Goal: Information Seeking & Learning: Learn about a topic

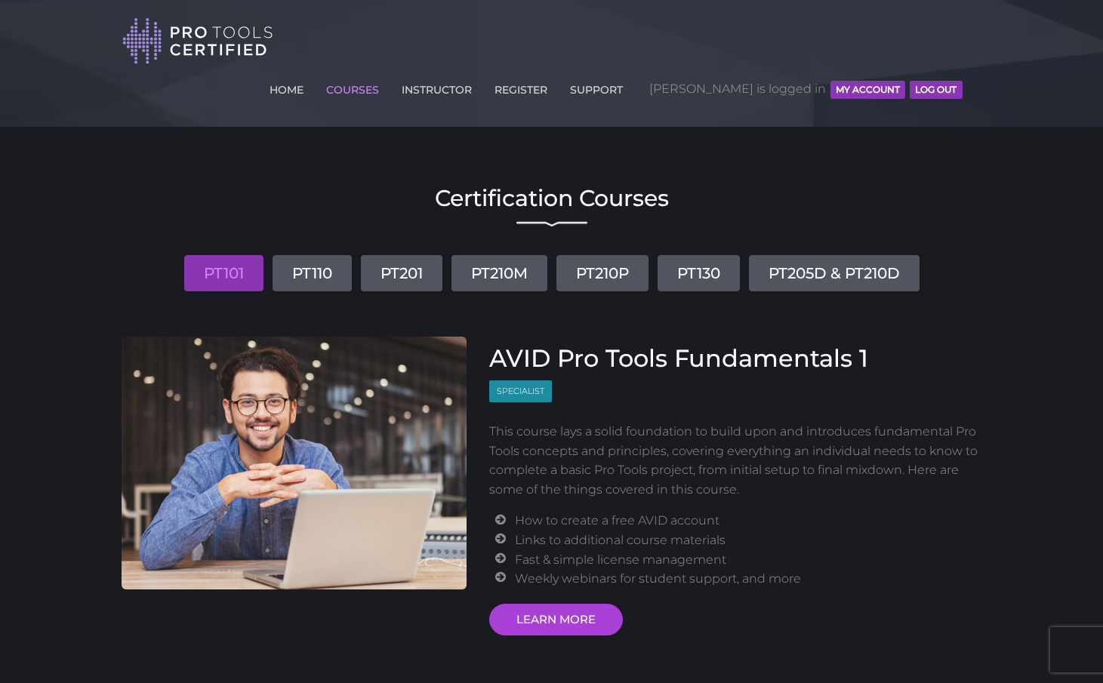
click at [383, 75] on link "COURSES" at bounding box center [352, 87] width 60 height 24
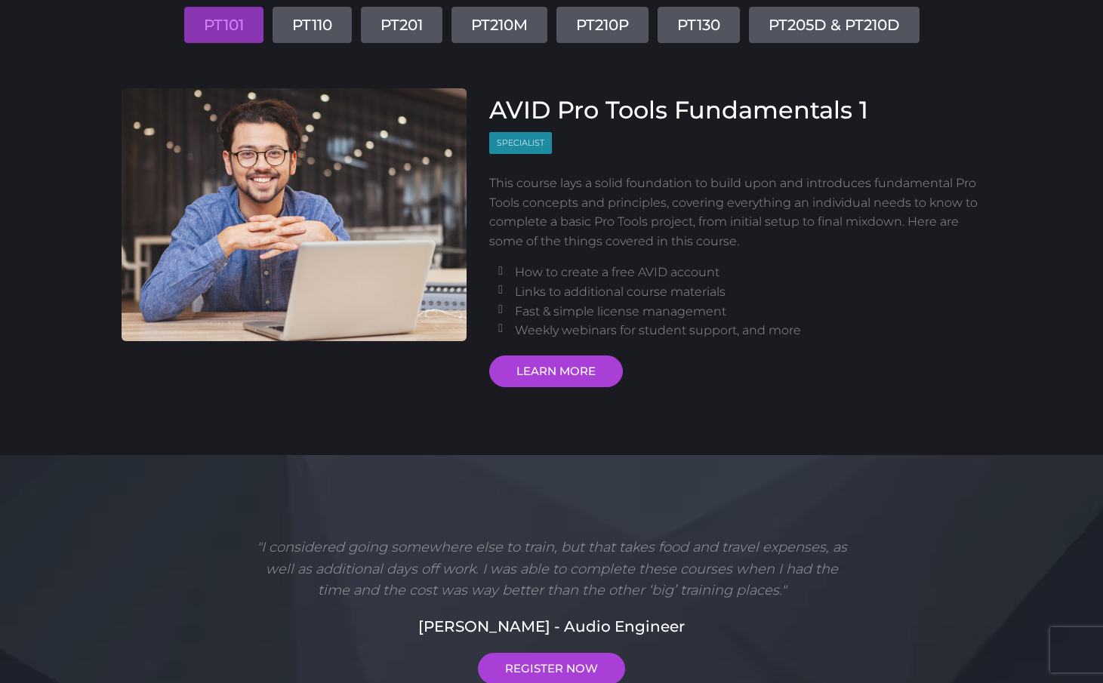
scroll to position [186, 0]
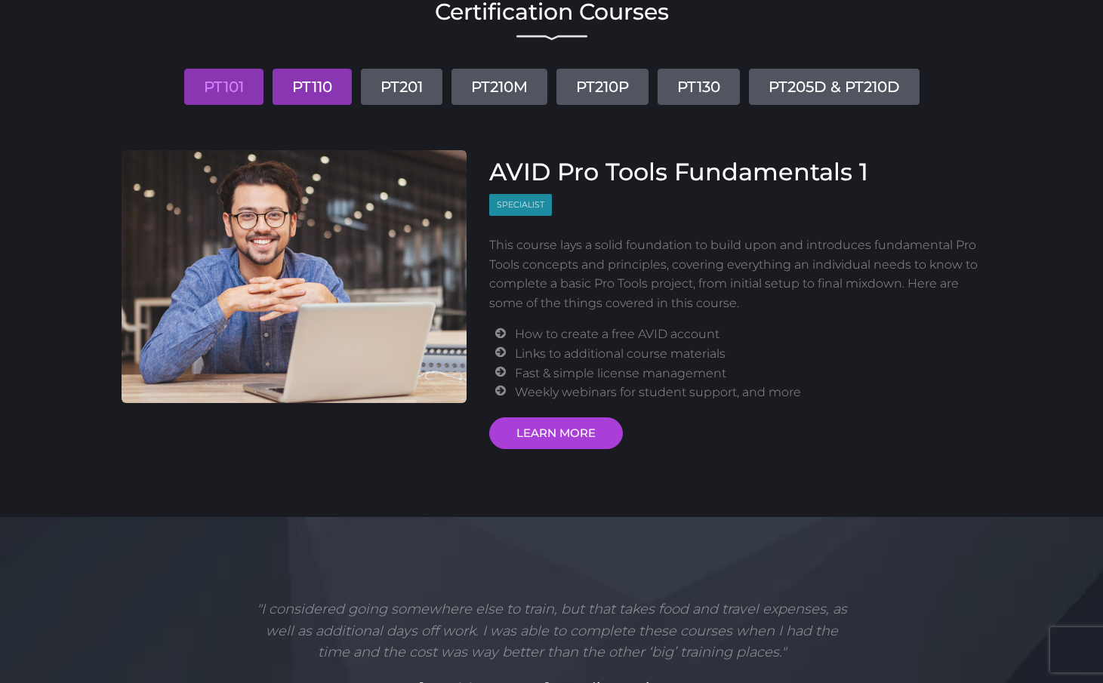
click at [306, 69] on link "PT110" at bounding box center [311, 87] width 79 height 36
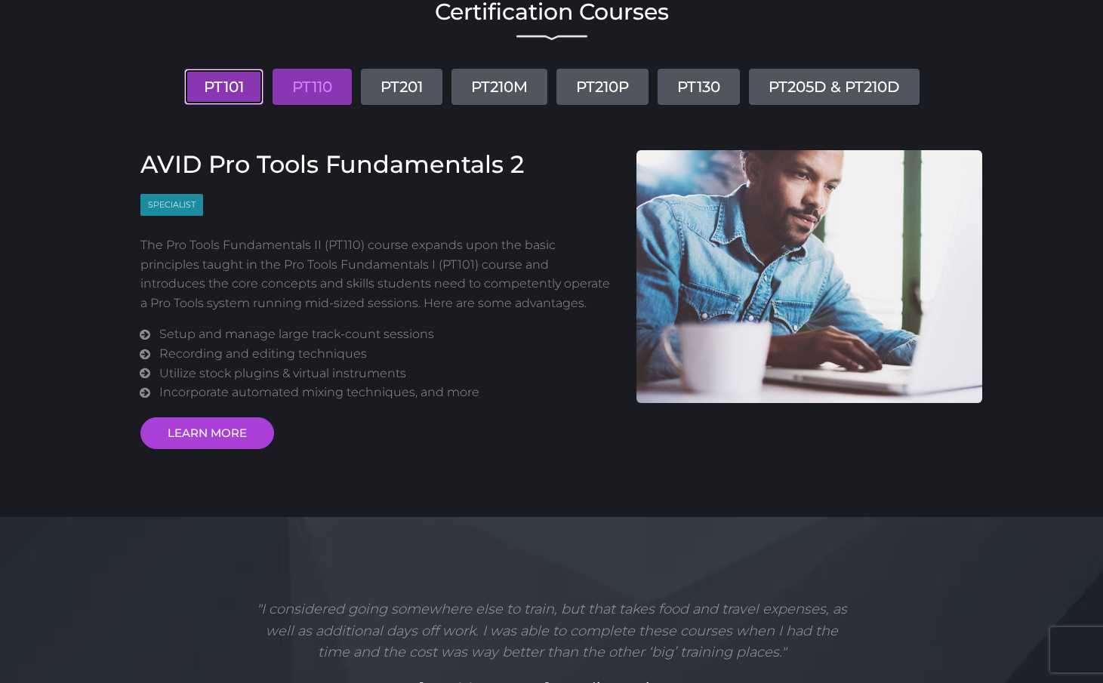
click at [223, 69] on link "PT101" at bounding box center [223, 87] width 79 height 36
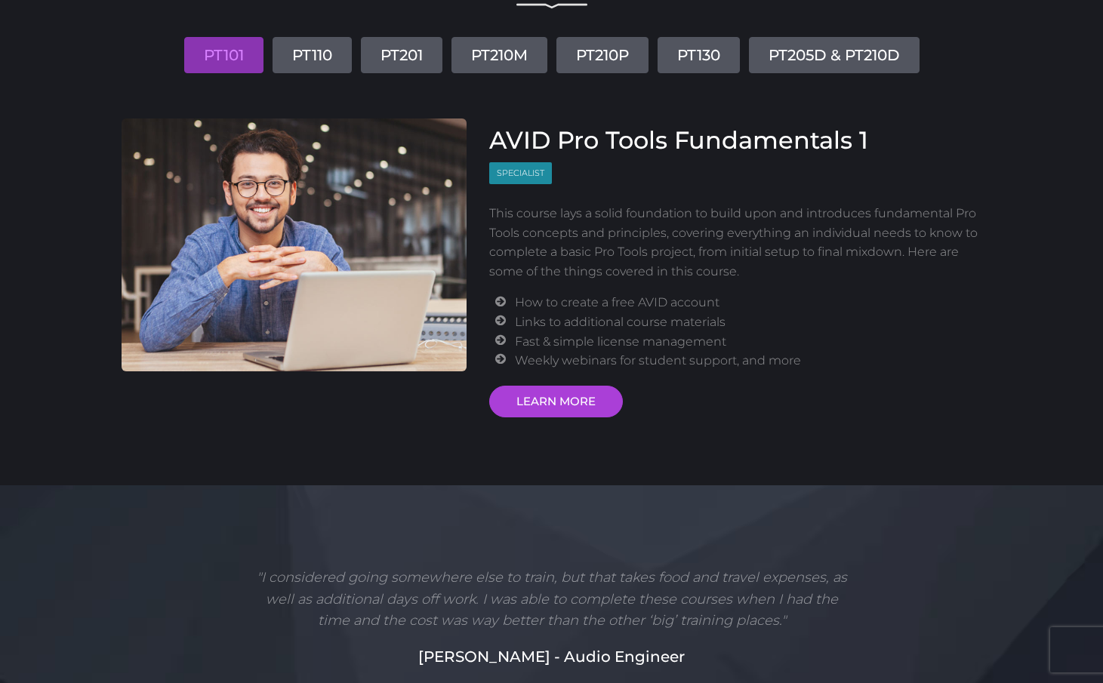
scroll to position [0, 0]
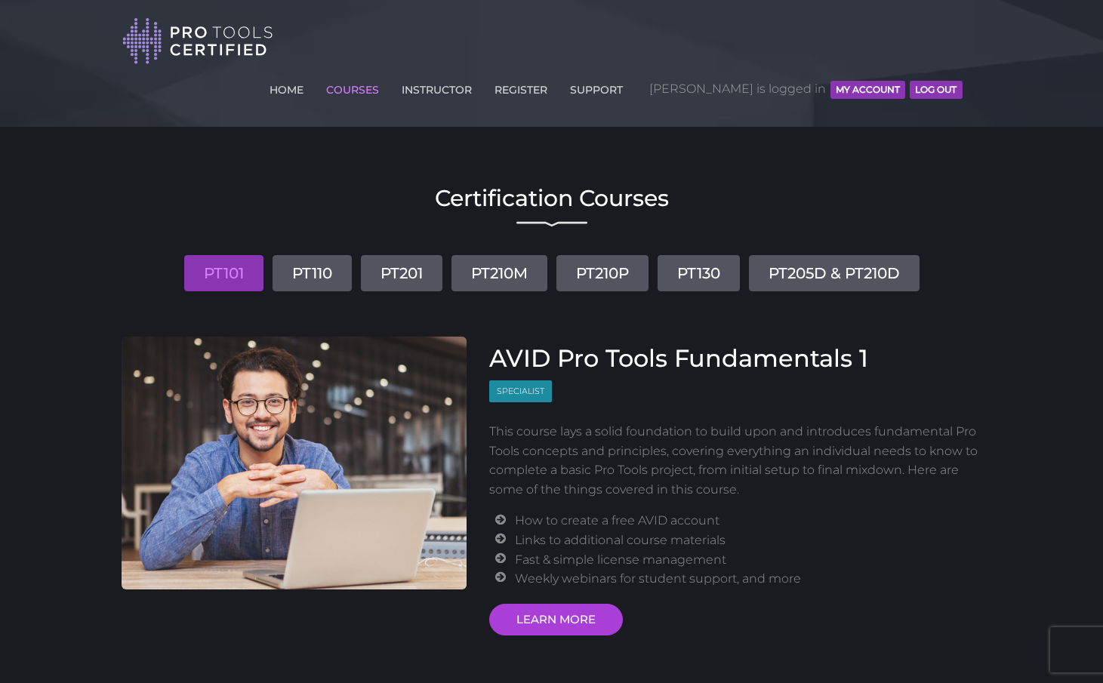
click at [881, 81] on button "MY ACCOUNT" at bounding box center [867, 90] width 75 height 18
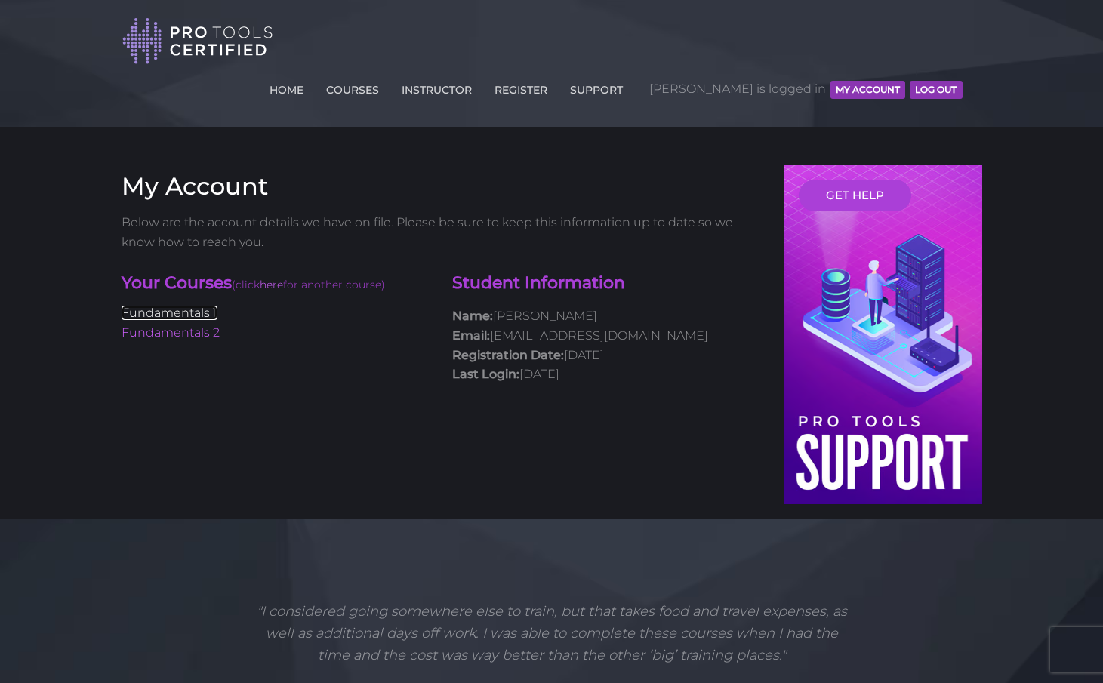
click at [173, 306] on link "Fundamentals 1" at bounding box center [170, 313] width 96 height 14
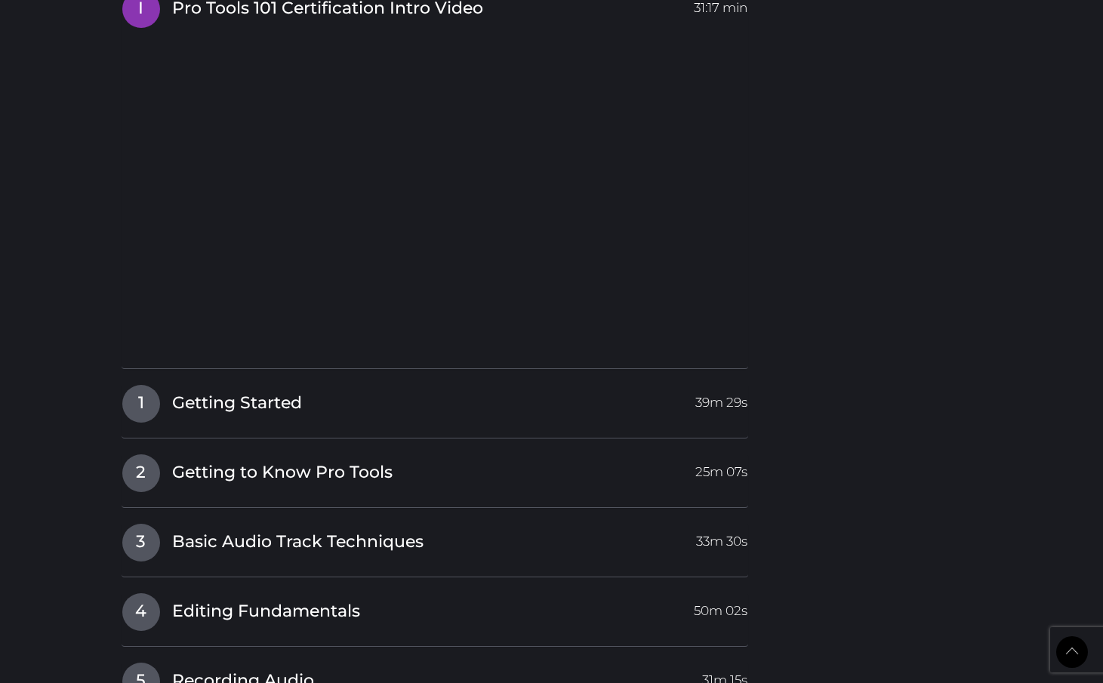
scroll to position [1951, 0]
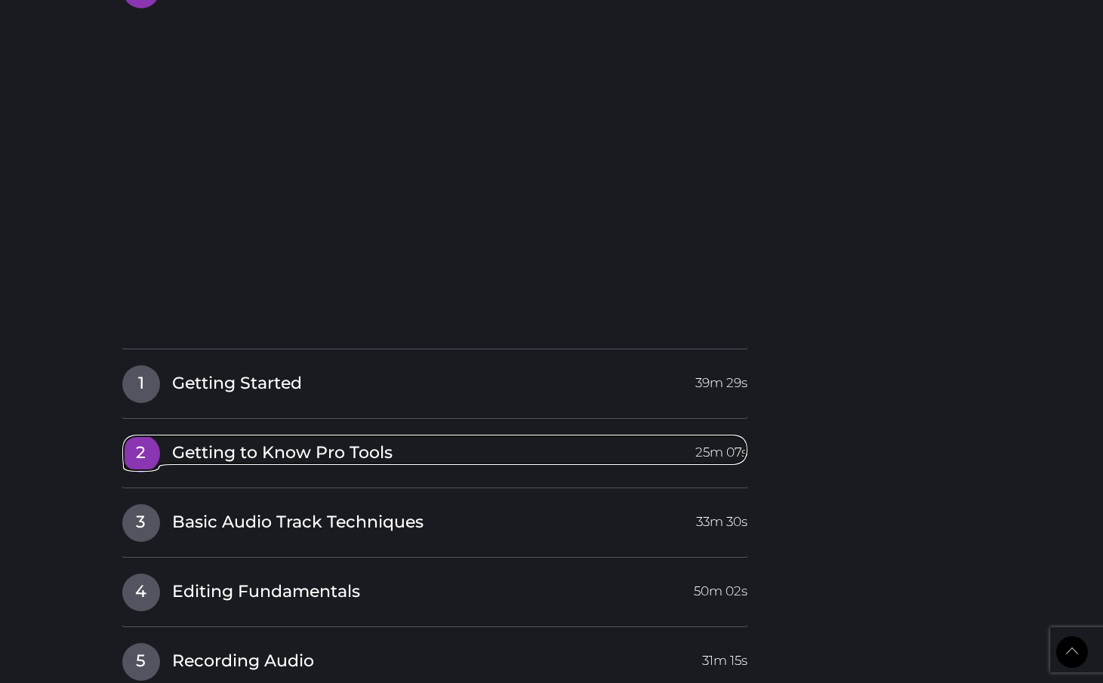
click at [271, 442] on span "Getting to Know Pro Tools" at bounding box center [282, 453] width 220 height 23
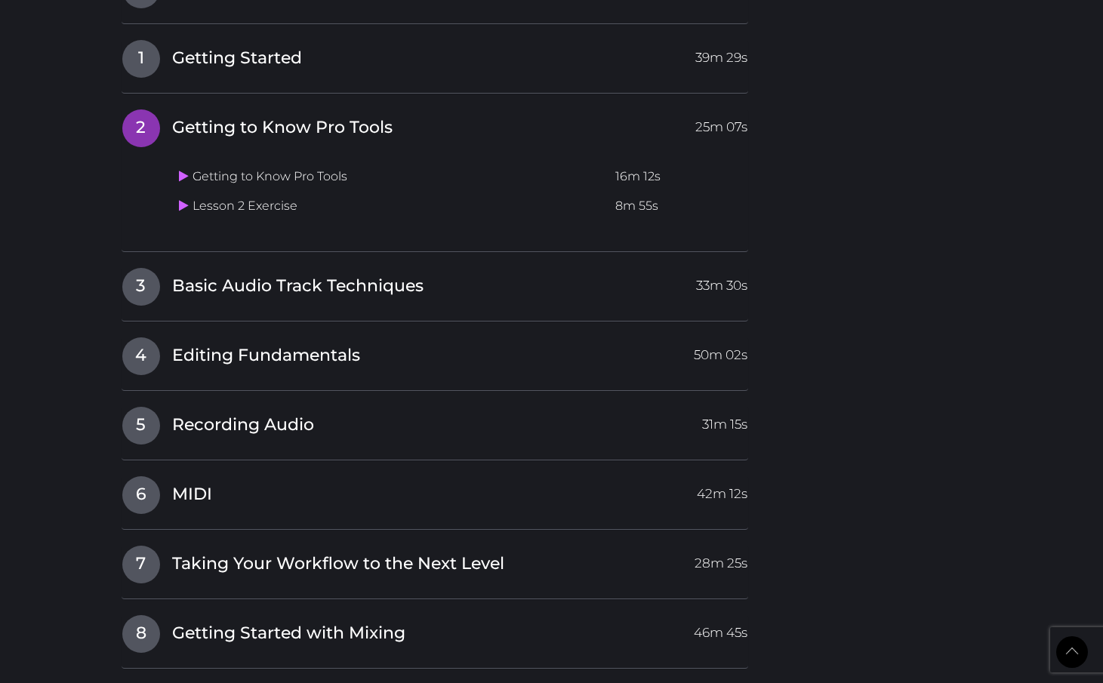
click at [258, 192] on td "Lesson 2 Exercise" at bounding box center [391, 206] width 437 height 29
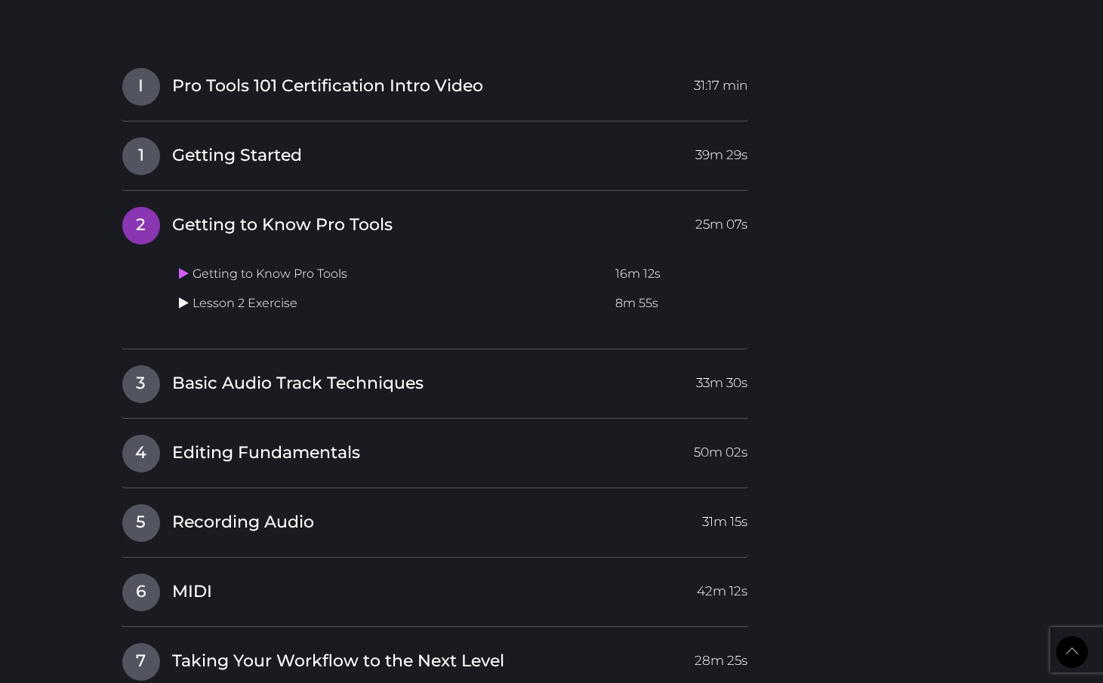
scroll to position [1839, 0]
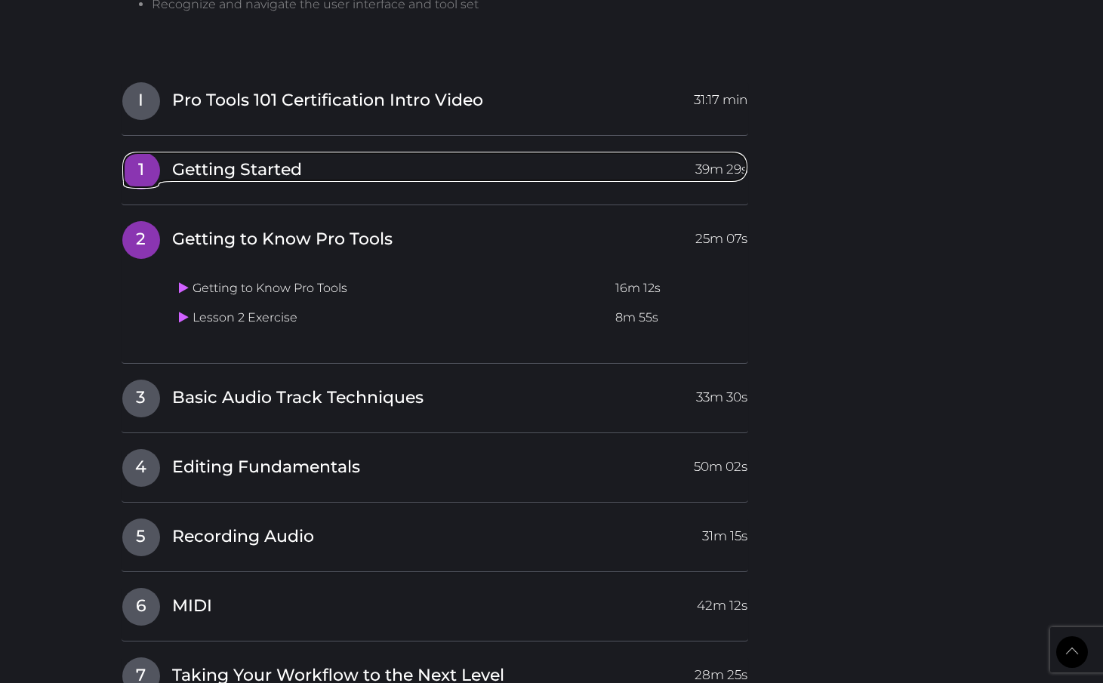
click at [197, 158] on span "Getting Started" at bounding box center [237, 169] width 130 height 23
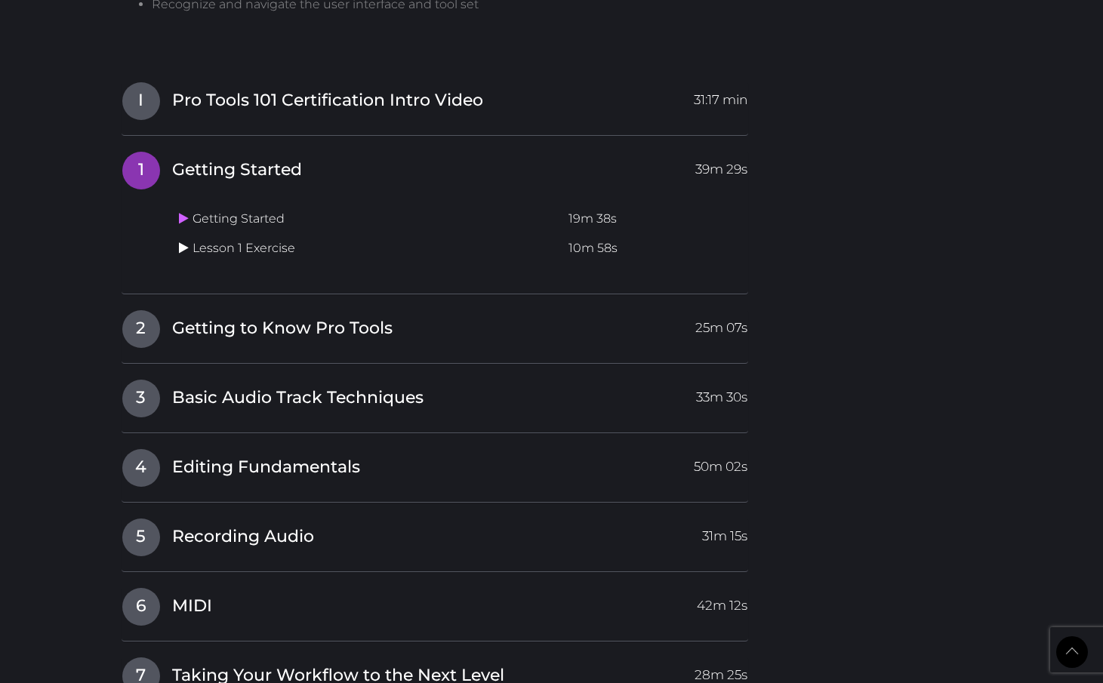
click at [180, 242] on icon at bounding box center [184, 248] width 10 height 12
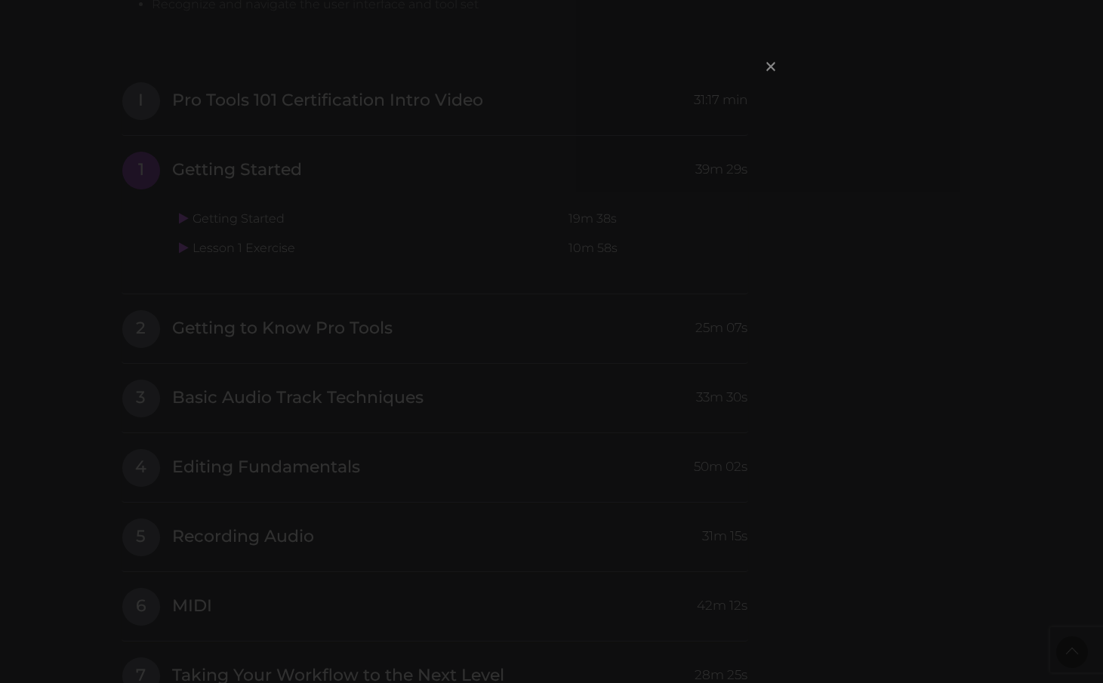
click at [774, 60] on span "×" at bounding box center [770, 66] width 15 height 32
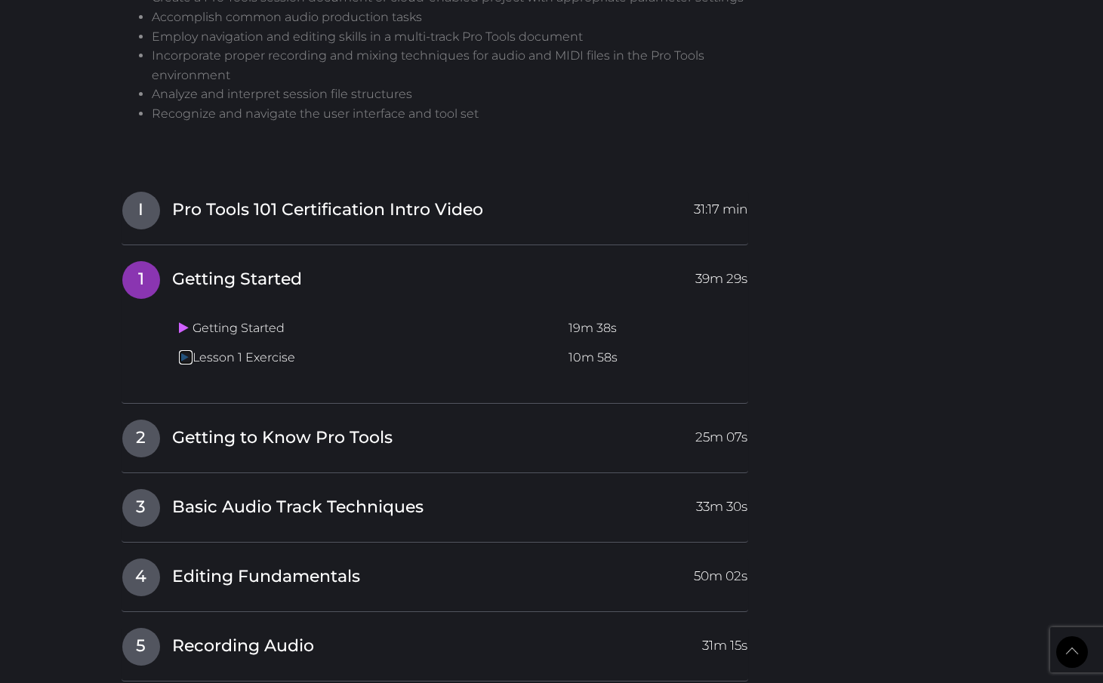
scroll to position [1729, 0]
click at [183, 351] on link at bounding box center [186, 358] width 14 height 14
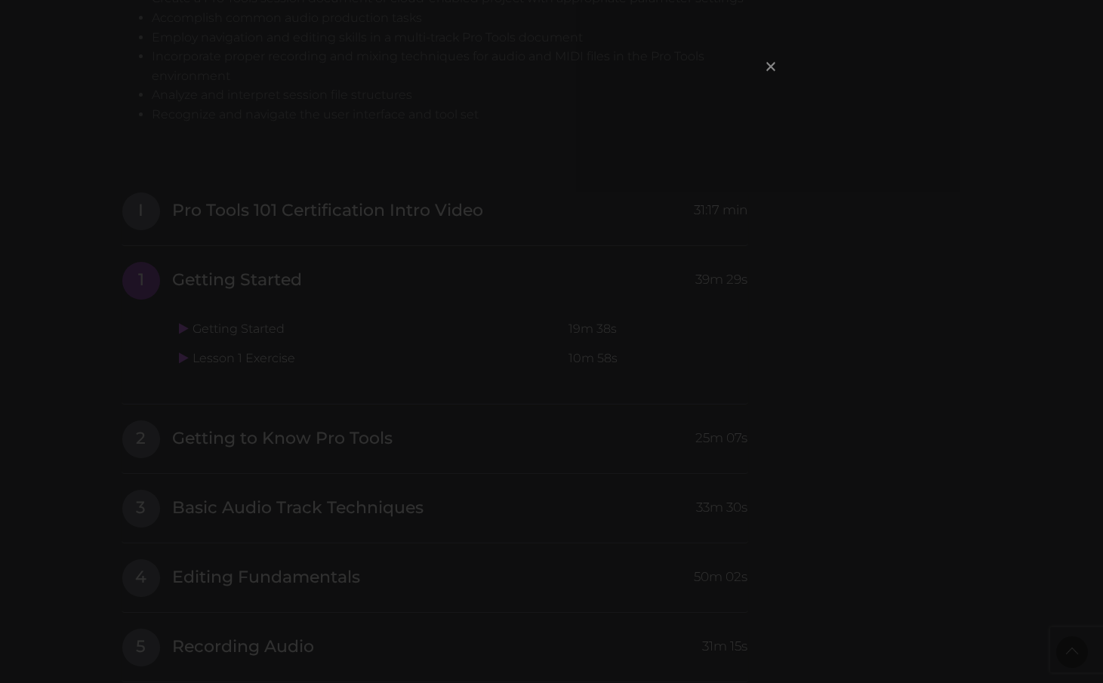
click at [769, 67] on span "×" at bounding box center [770, 66] width 15 height 32
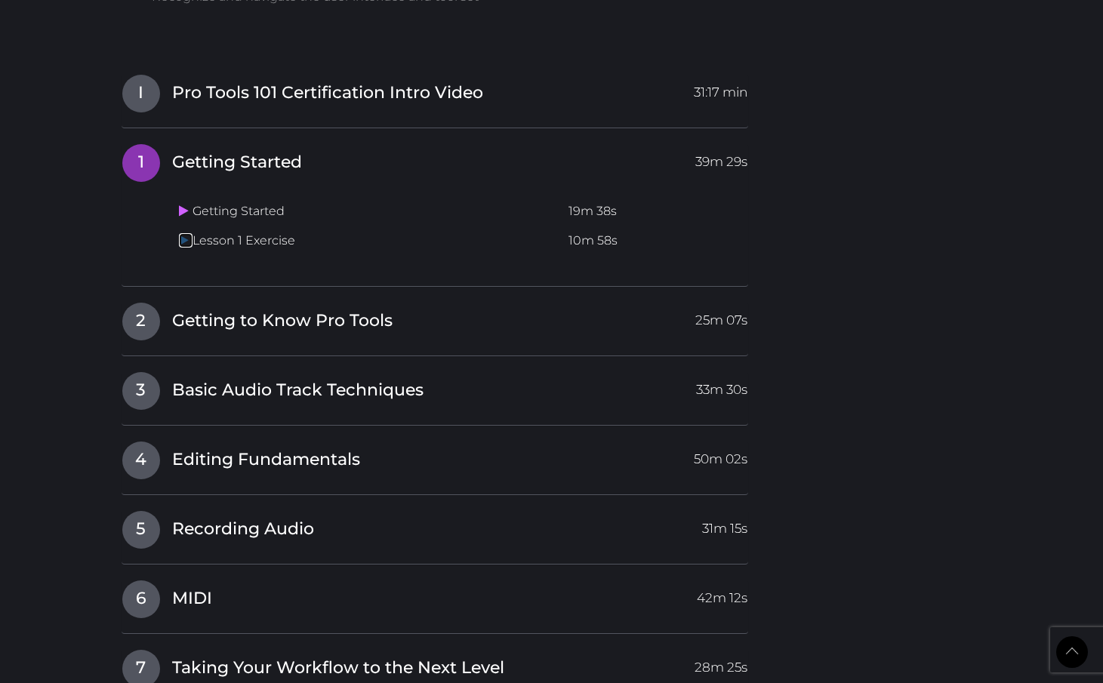
scroll to position [1842, 0]
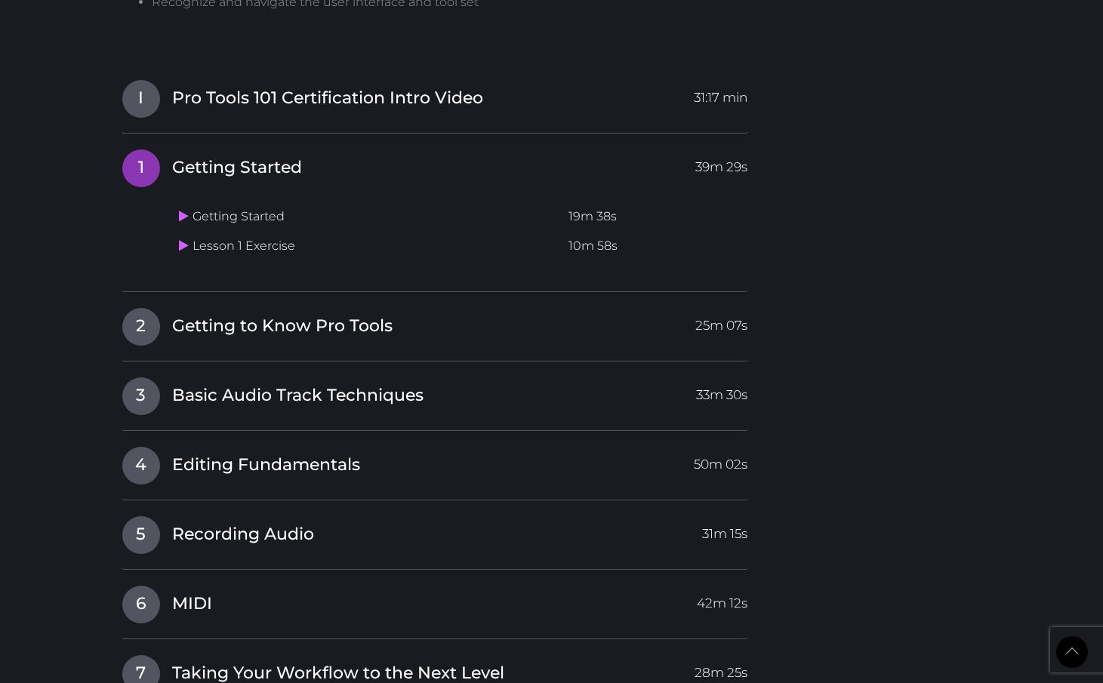
click at [174, 232] on td "Lesson 1 Exercise" at bounding box center [367, 246] width 389 height 29
click at [185, 239] on icon at bounding box center [184, 245] width 10 height 12
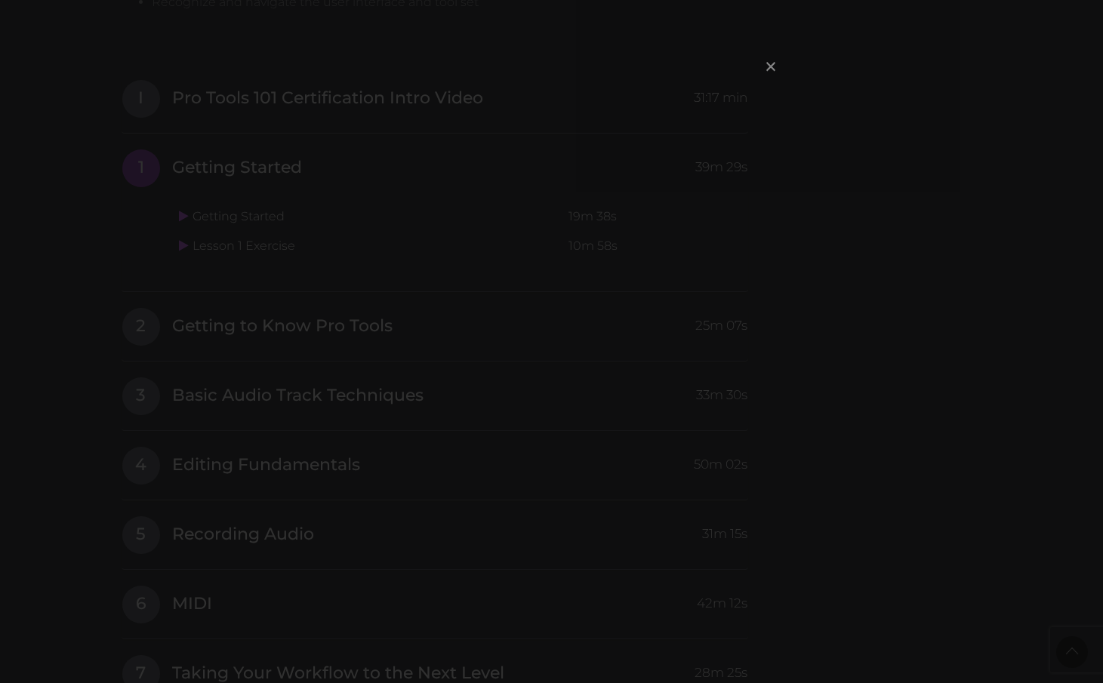
click at [766, 72] on span "×" at bounding box center [770, 66] width 15 height 32
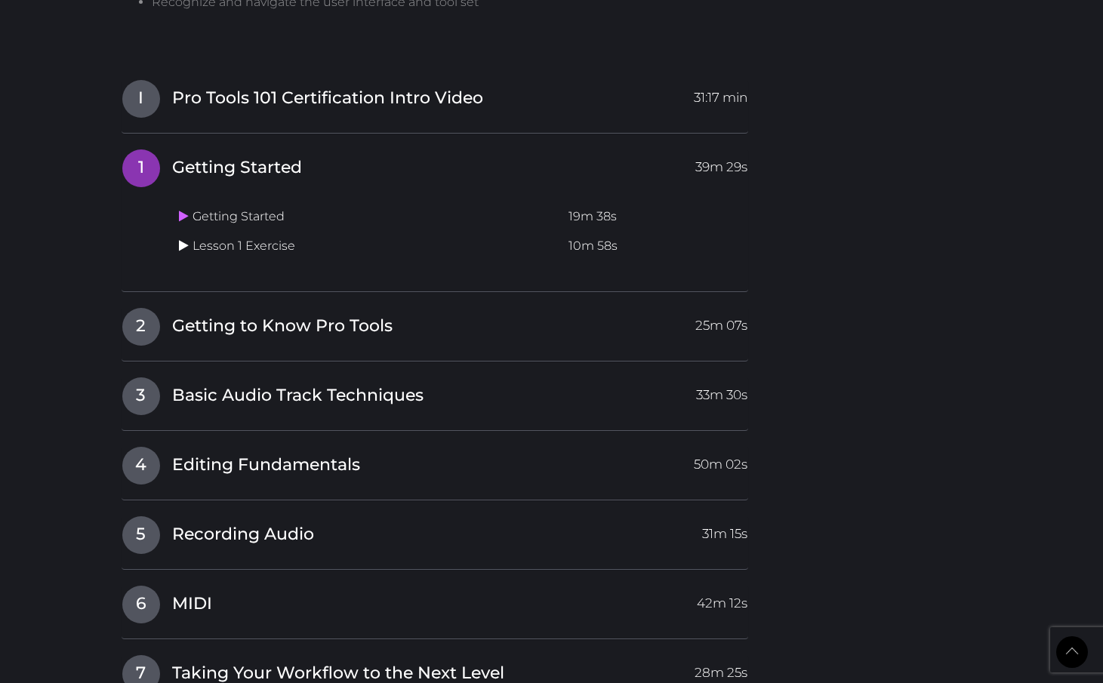
click at [184, 239] on icon at bounding box center [184, 245] width 10 height 12
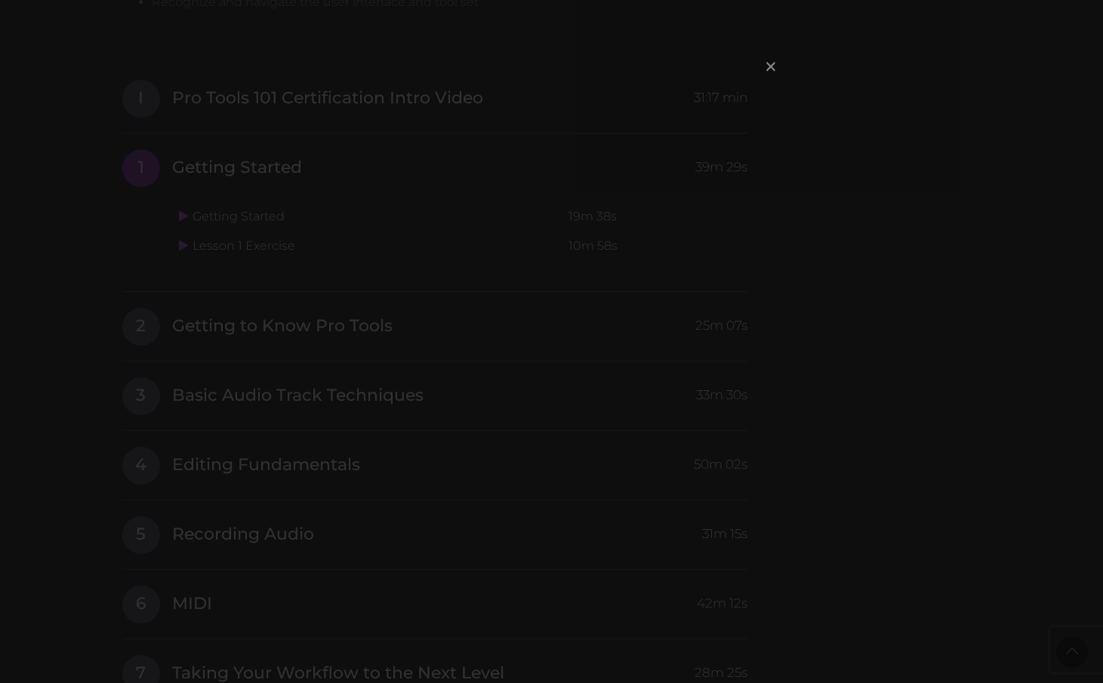
click at [763, 59] on span "×" at bounding box center [770, 66] width 15 height 32
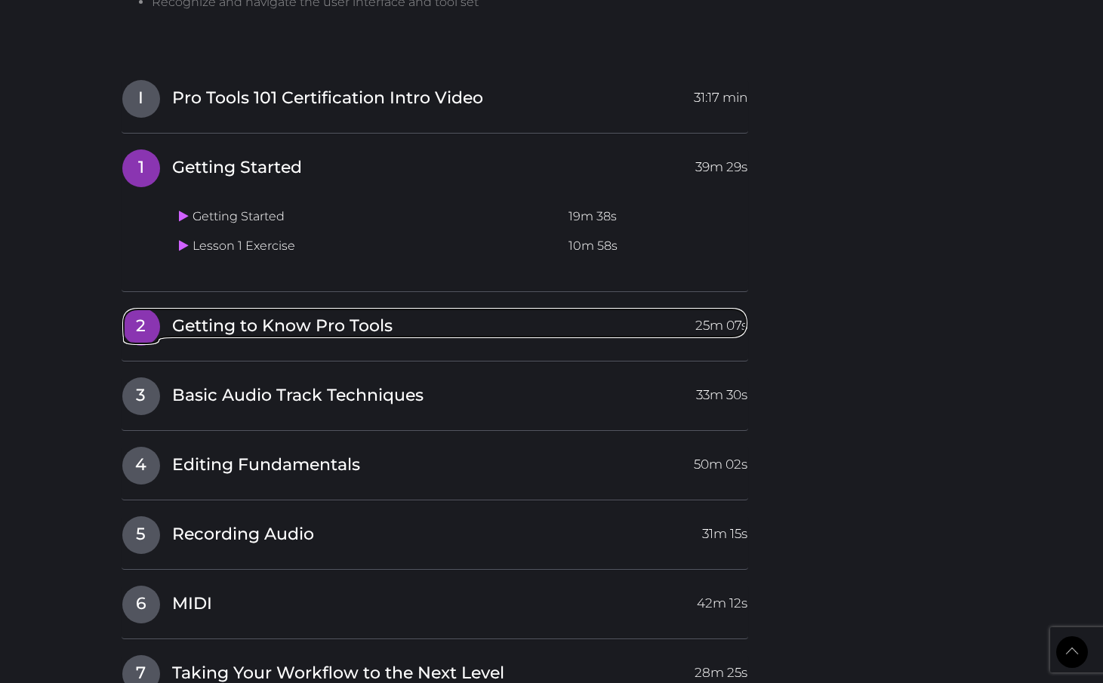
click at [359, 315] on span "Getting to Know Pro Tools" at bounding box center [282, 326] width 220 height 23
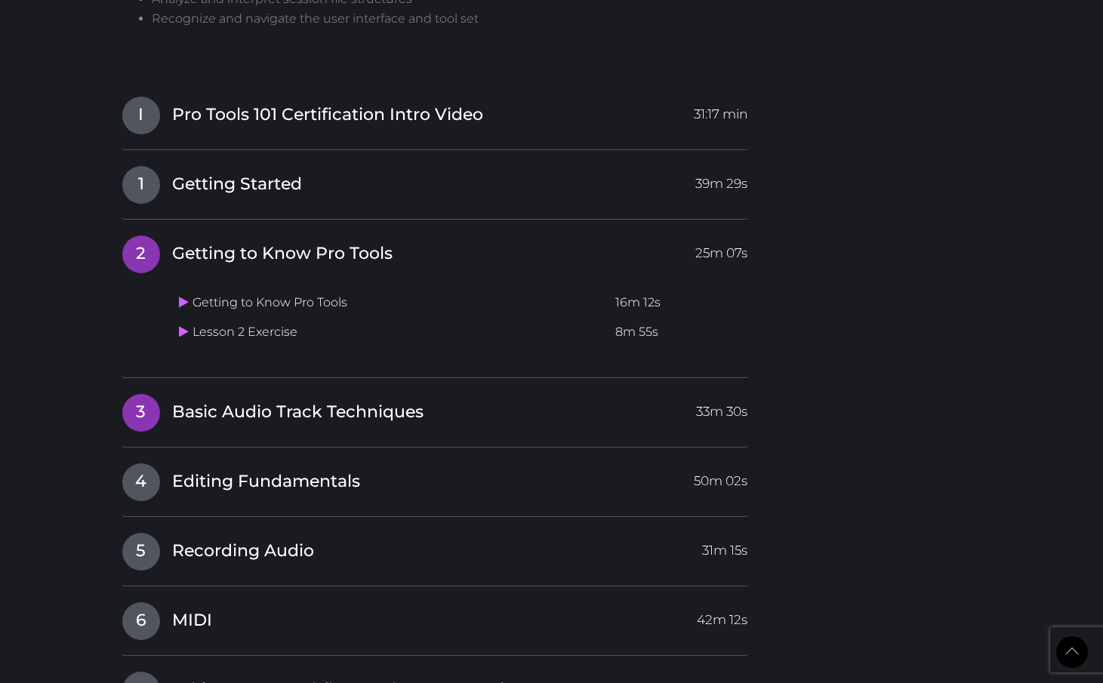
scroll to position [1809, 0]
